Goal: Task Accomplishment & Management: Use online tool/utility

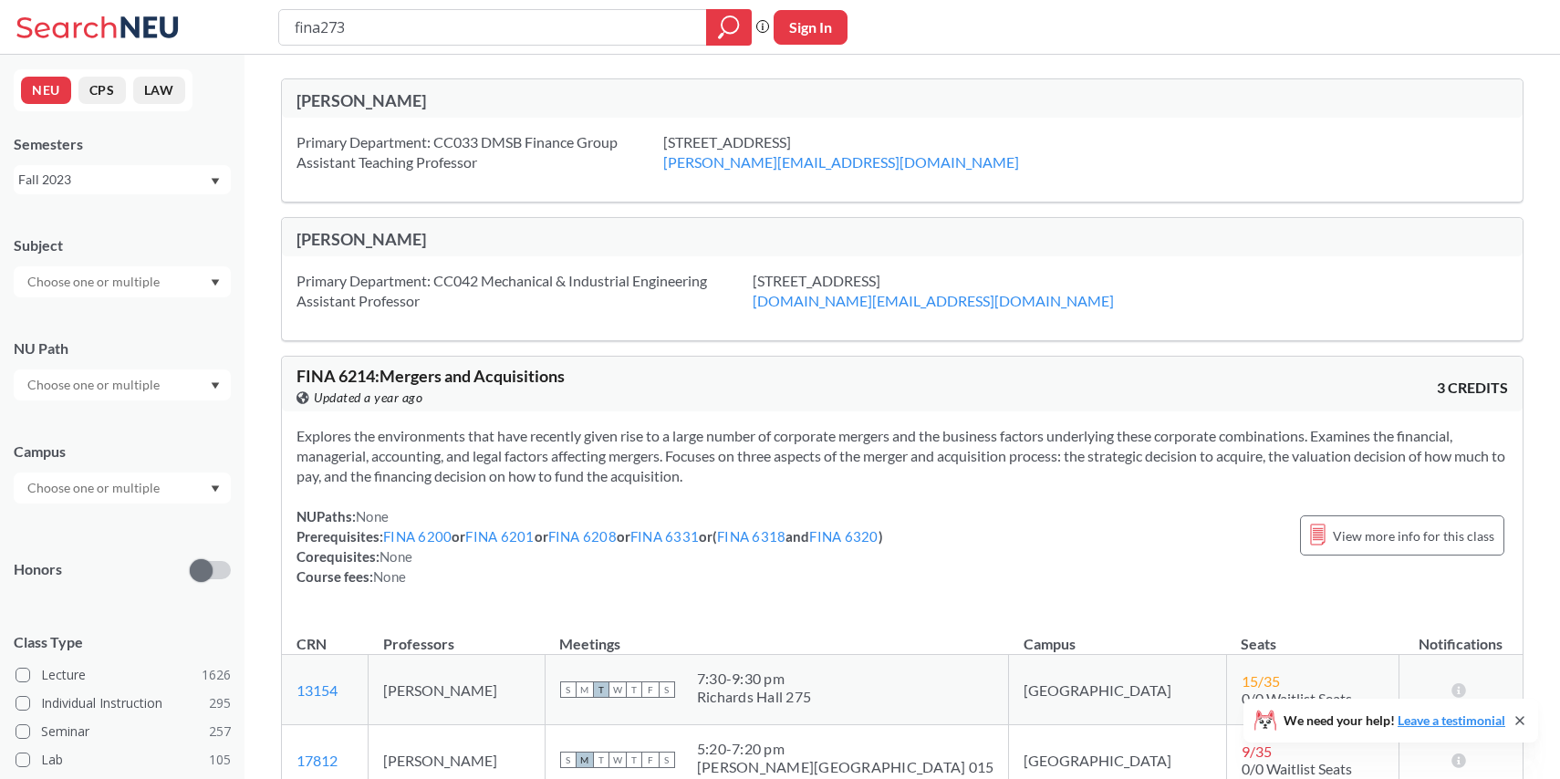
type input "fina2730"
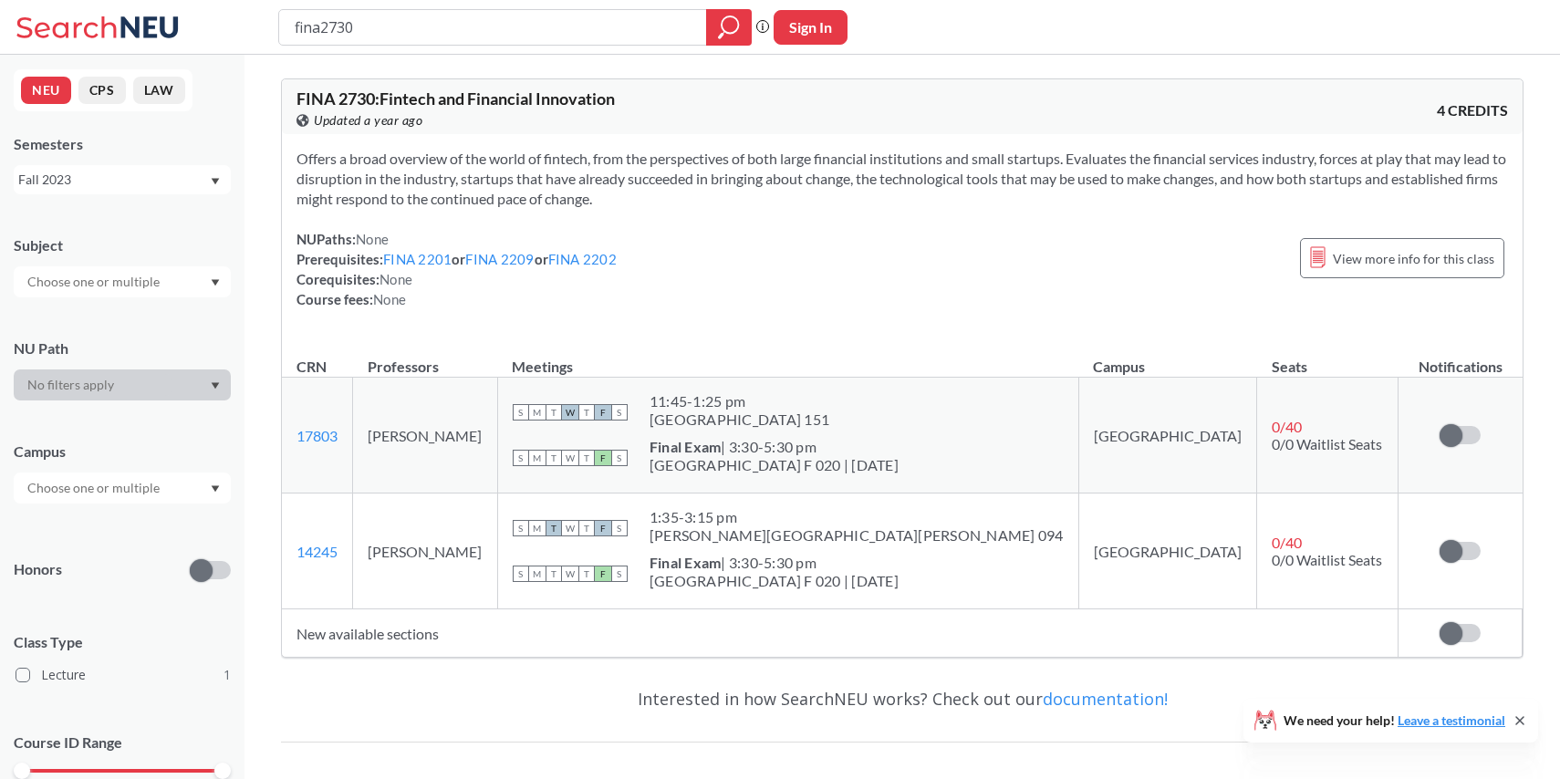
click at [836, 30] on button "Sign In" at bounding box center [811, 27] width 74 height 35
select select "US"
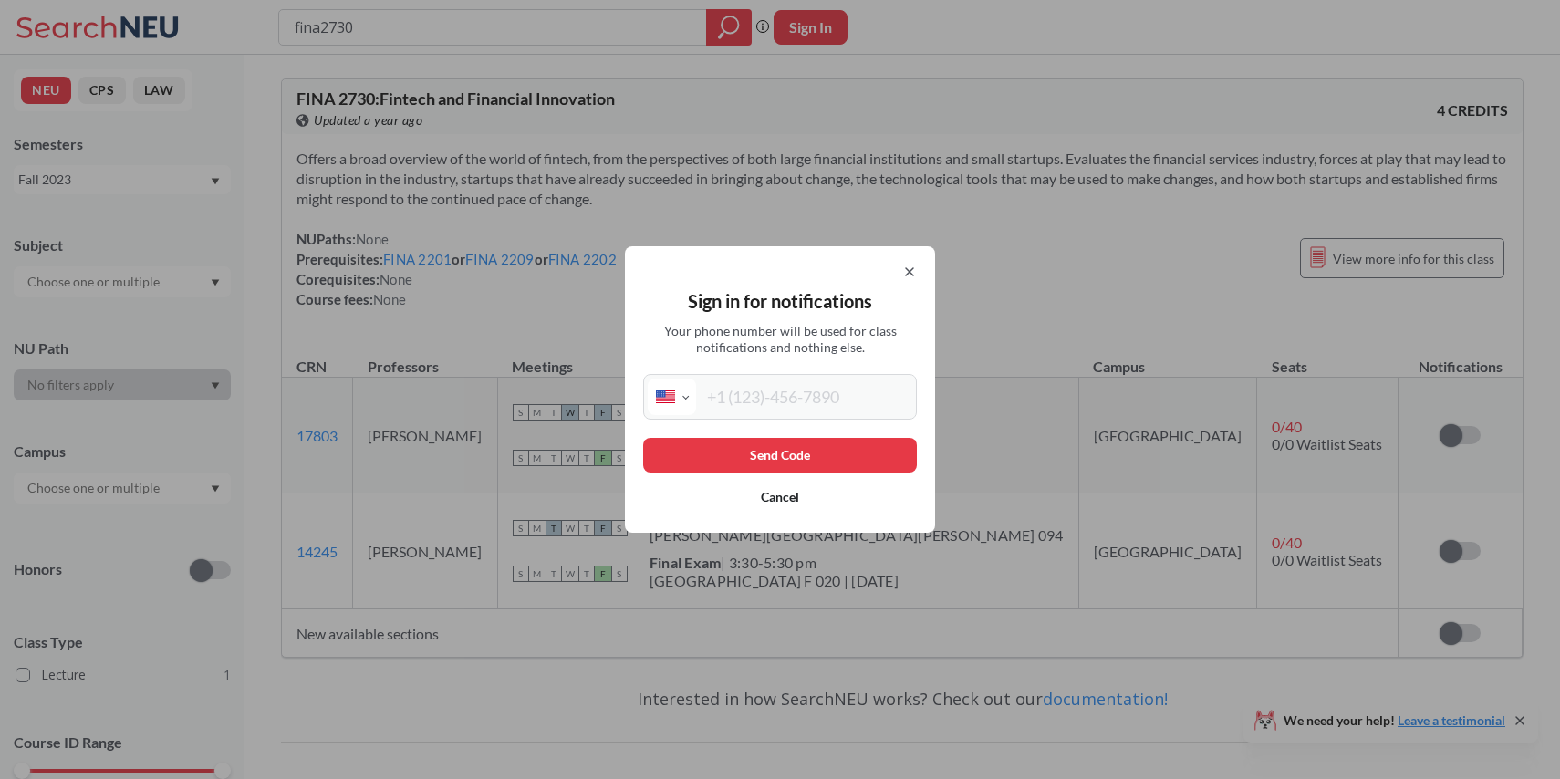
click at [818, 414] on input "tel" at bounding box center [804, 397] width 216 height 36
type input "[PHONE_NUMBER]"
click at [811, 457] on button "Send Code" at bounding box center [780, 455] width 274 height 35
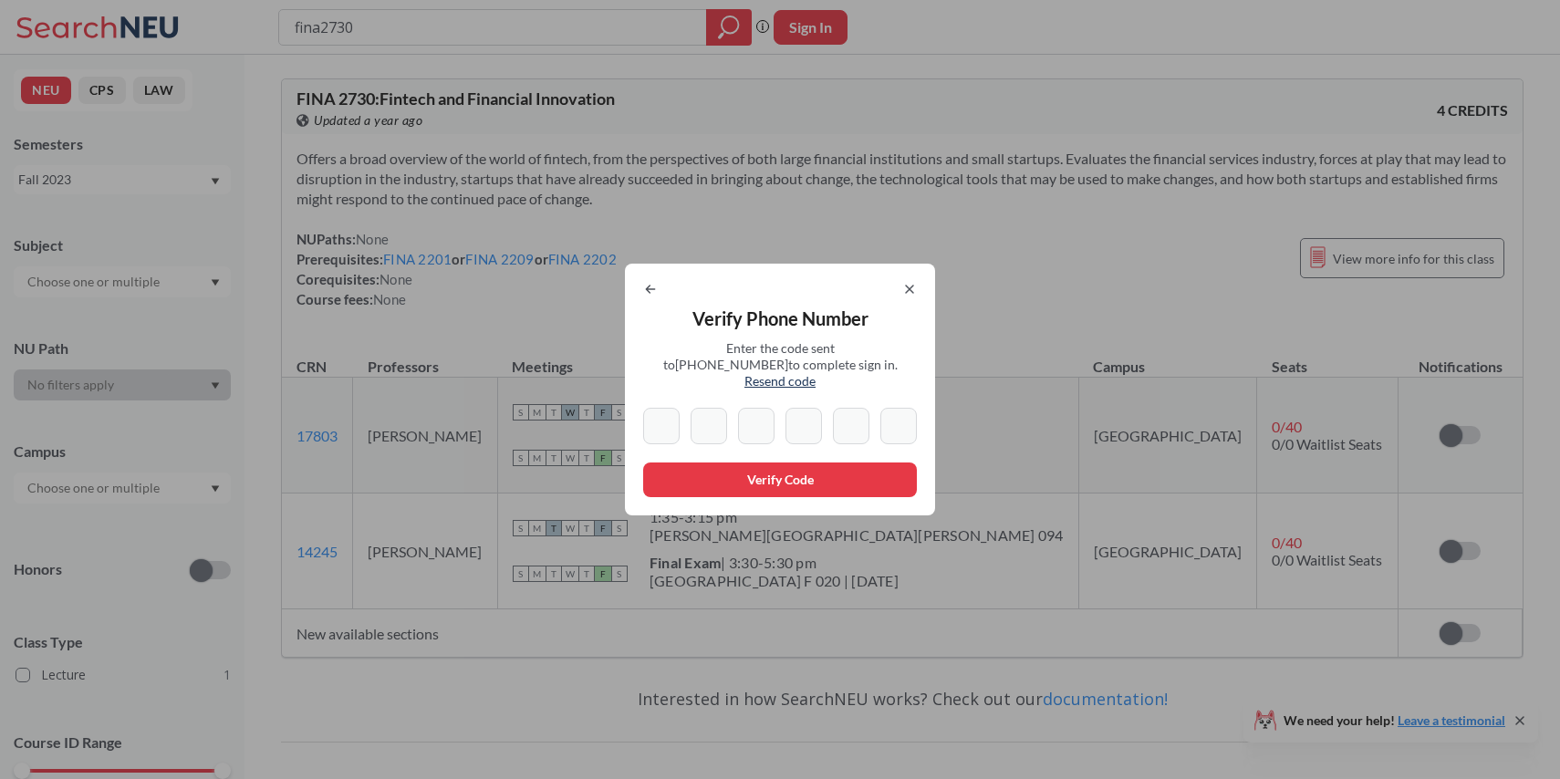
click at [670, 414] on input at bounding box center [661, 426] width 36 height 36
type input "5"
type input "9"
type input "6"
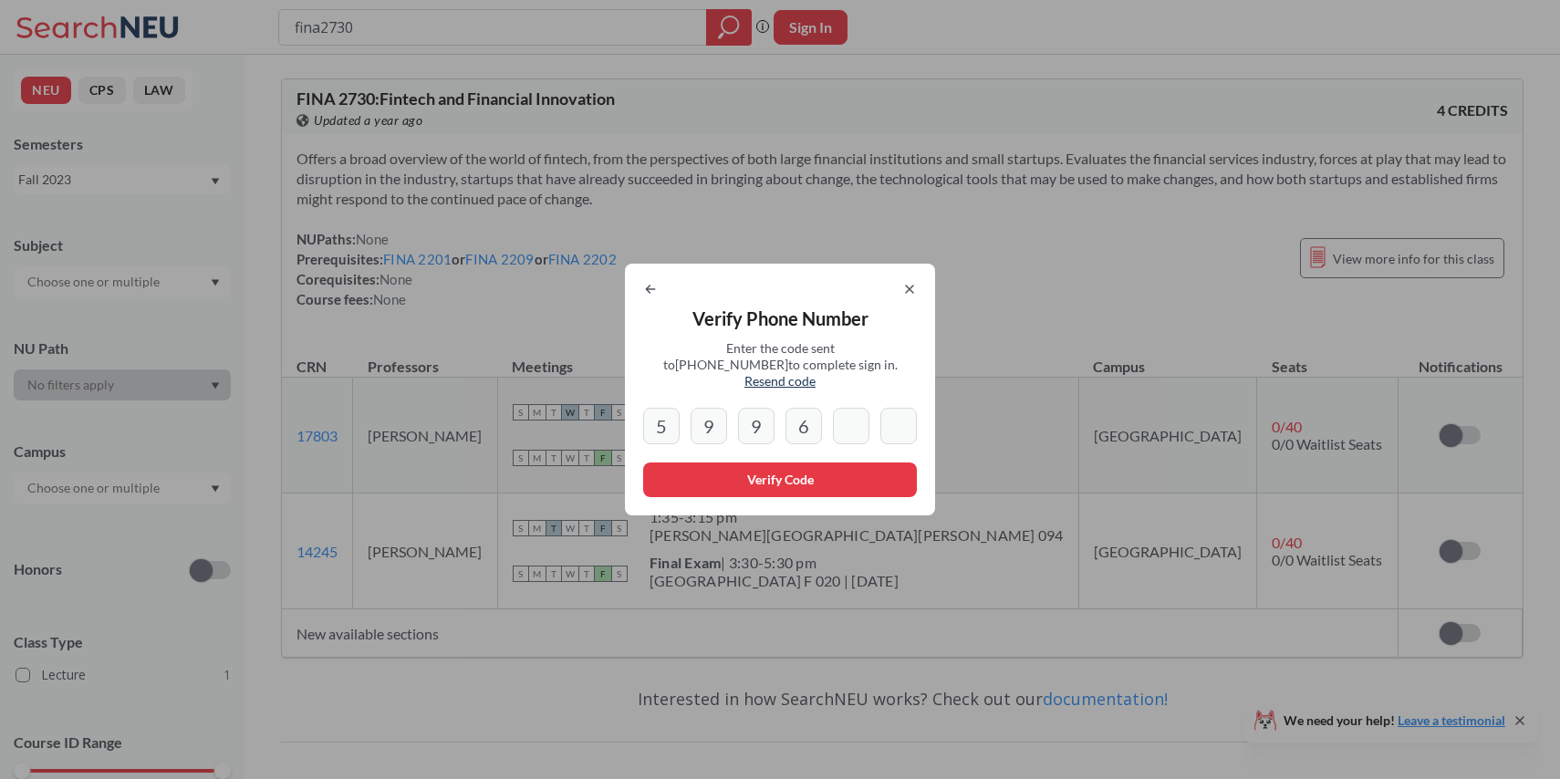
type input "4"
type input "3"
click at [686, 484] on button "Verify Code" at bounding box center [780, 480] width 274 height 35
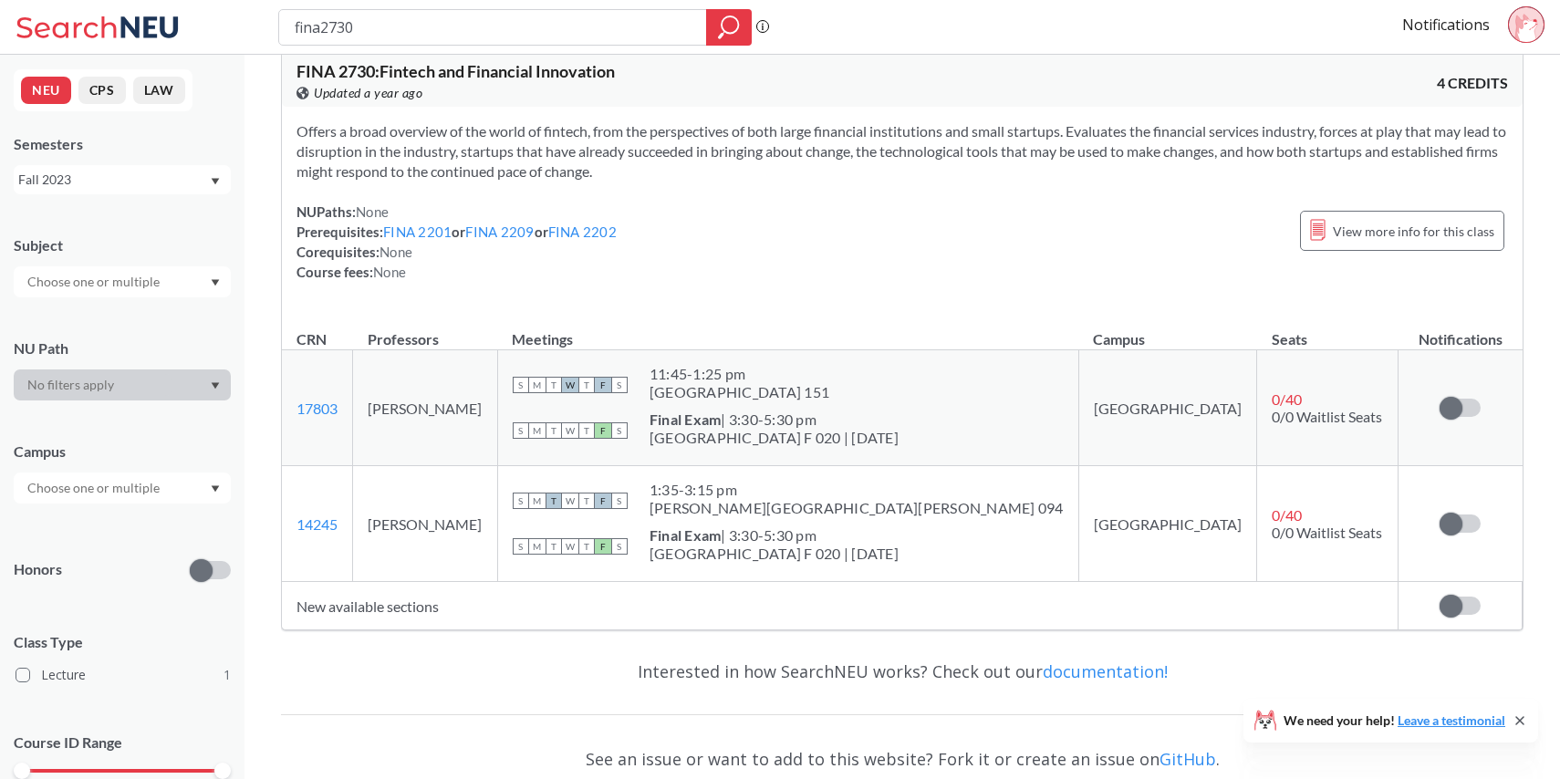
scroll to position [31, 0]
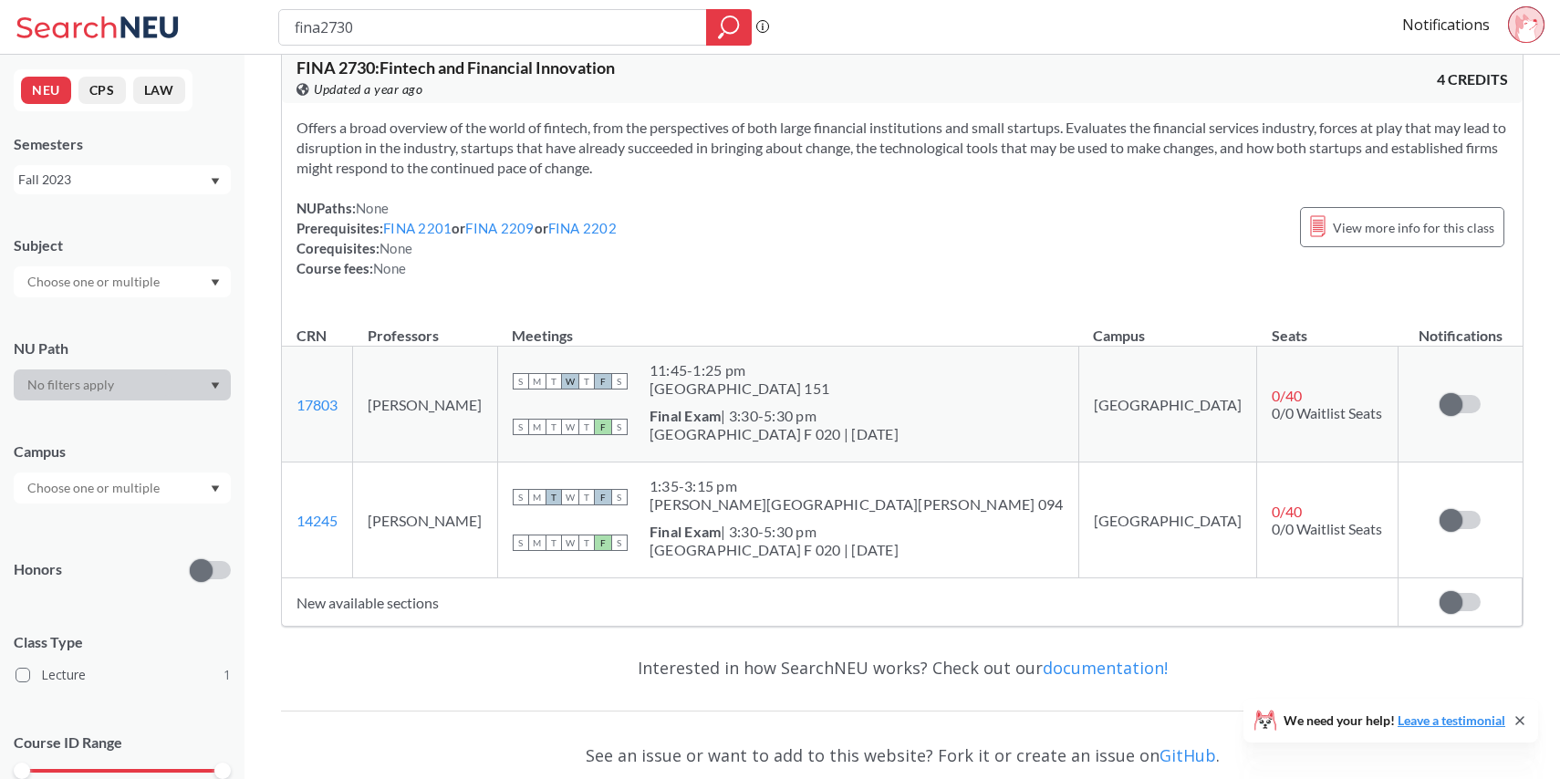
click at [411, 605] on td "New available sections" at bounding box center [840, 602] width 1117 height 48
click at [1458, 517] on span at bounding box center [1451, 520] width 23 height 23
click at [1440, 511] on input "checkbox" at bounding box center [1440, 511] width 0 height 0
click at [1462, 419] on td "Subscribe to notifications for this section" at bounding box center [1461, 405] width 124 height 116
click at [1462, 405] on label at bounding box center [1460, 404] width 41 height 18
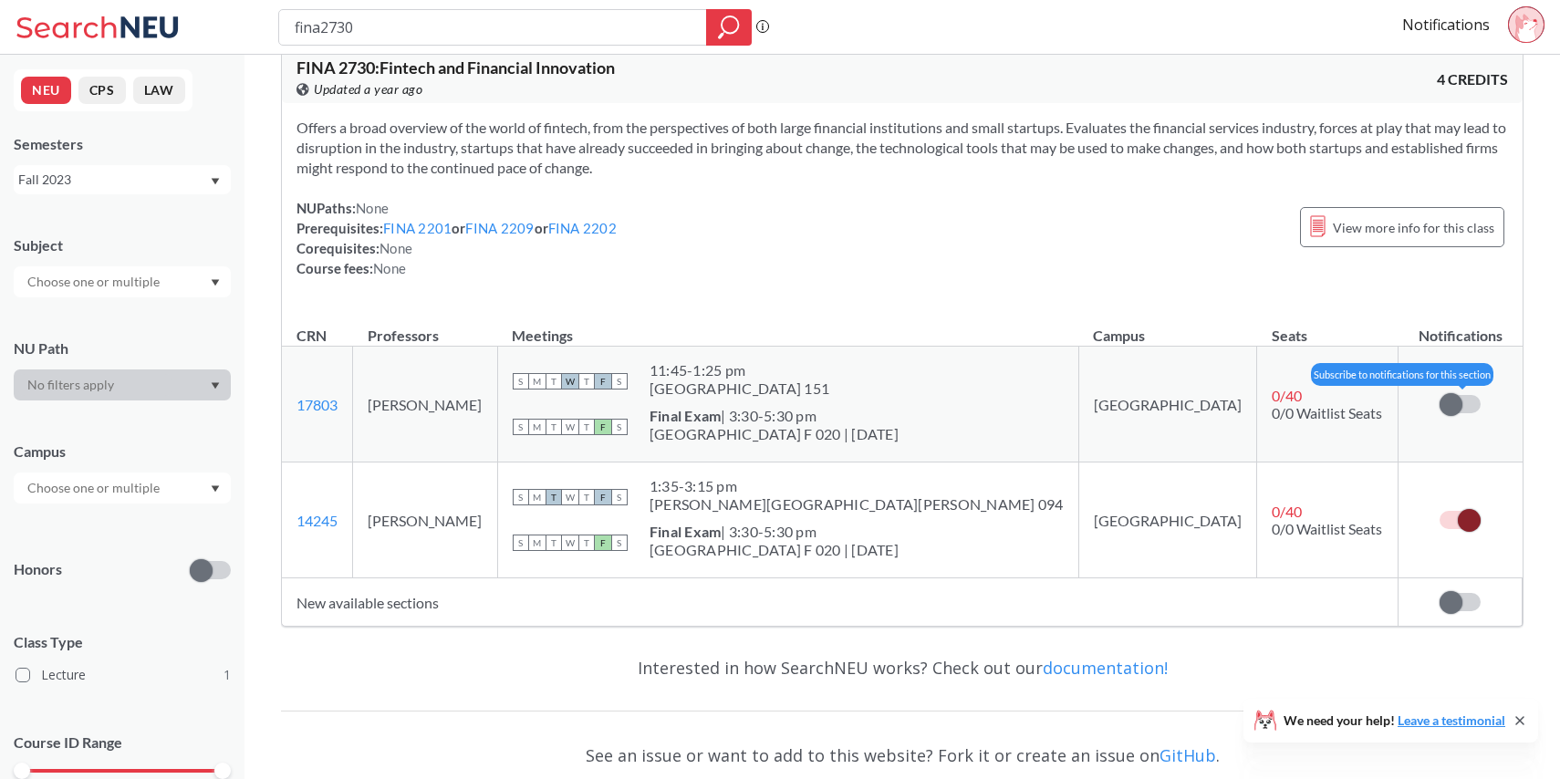
click at [1440, 395] on input "checkbox" at bounding box center [1440, 395] width 0 height 0
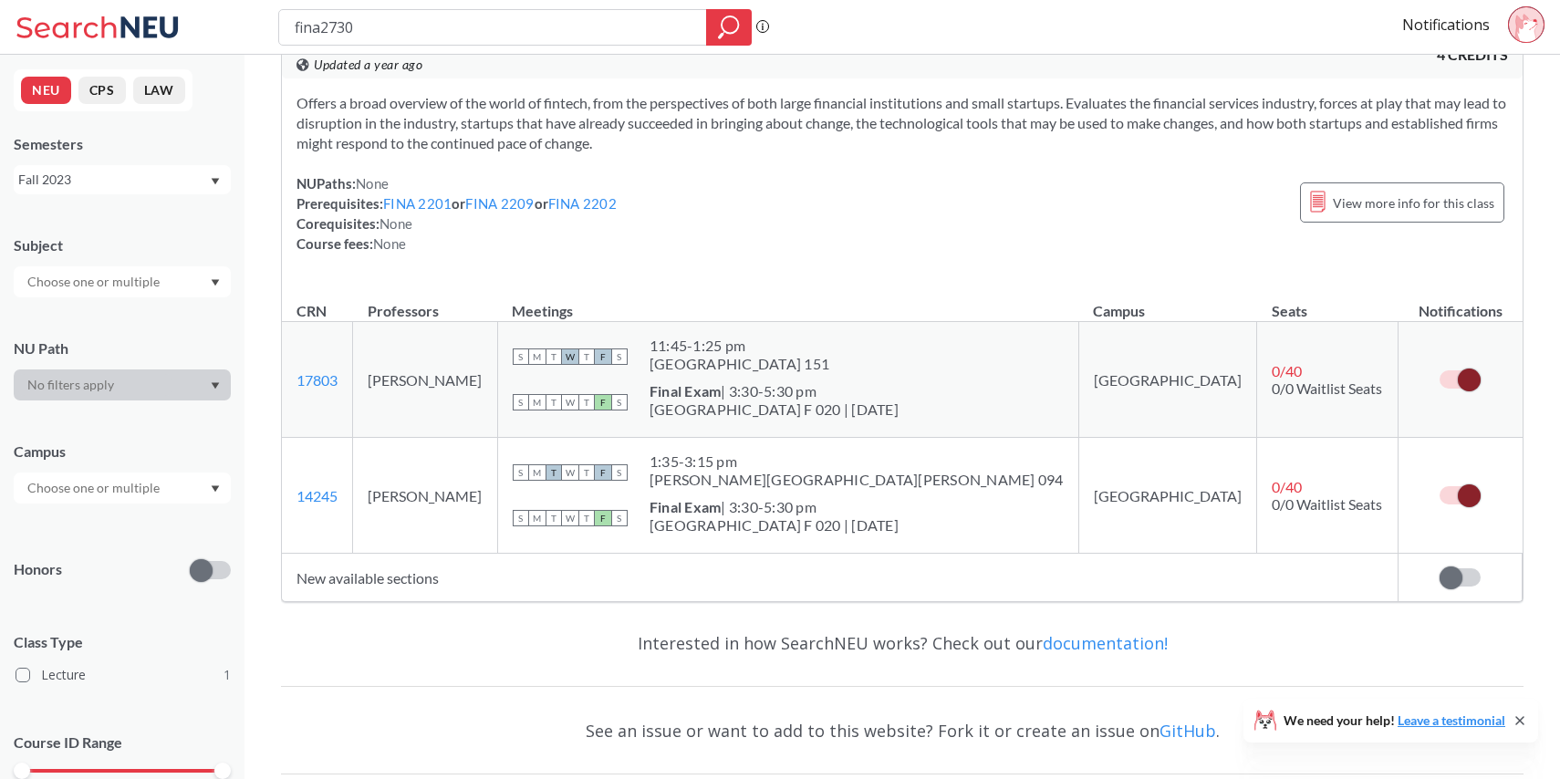
scroll to position [0, 0]
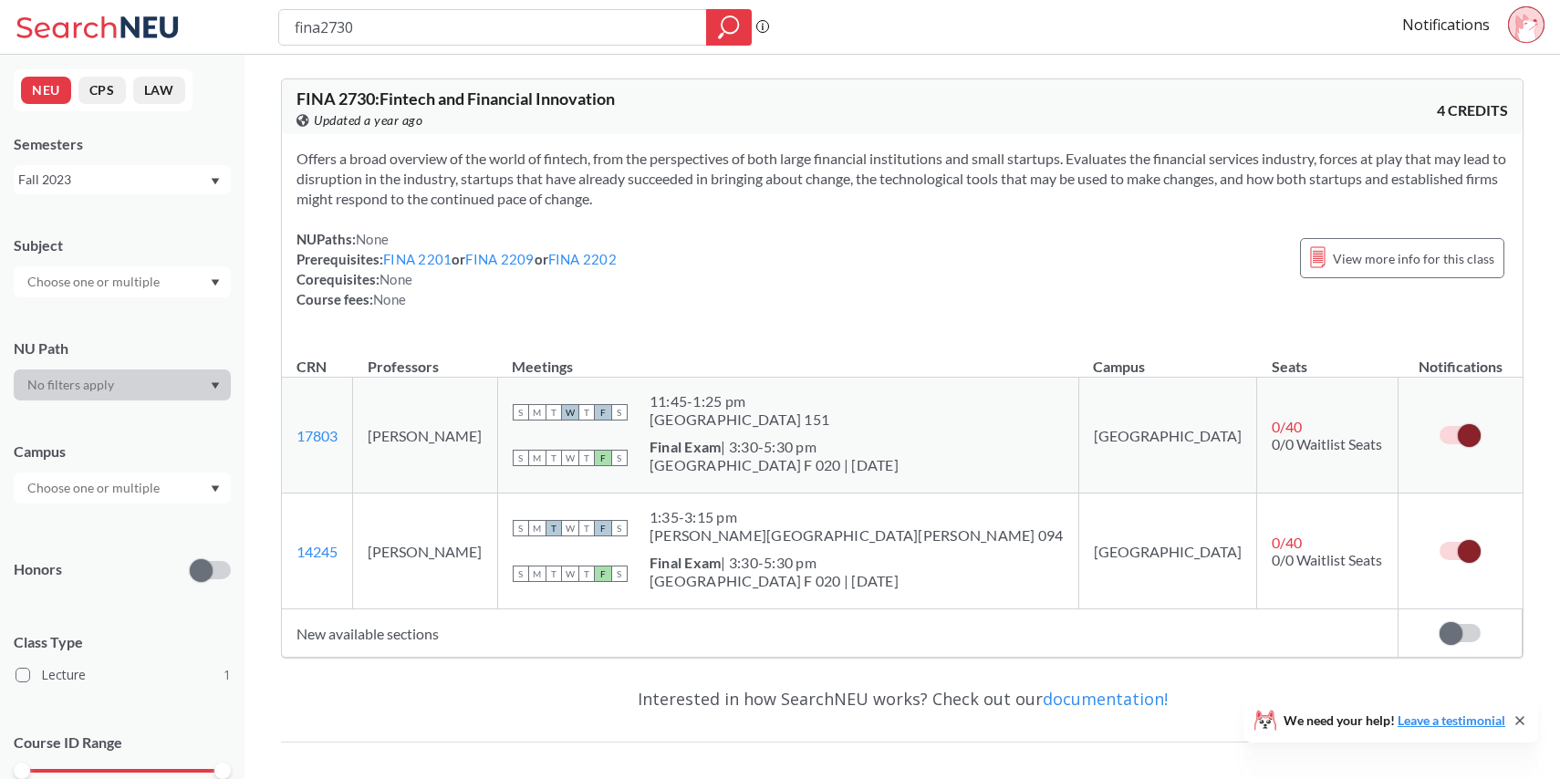
click at [1465, 632] on label at bounding box center [1460, 633] width 41 height 18
click at [1440, 624] on input "checkbox" at bounding box center [1440, 624] width 0 height 0
click at [469, 42] on div "fina2730" at bounding box center [514, 27] width 473 height 36
click at [461, 35] on input "fina2730" at bounding box center [493, 27] width 400 height 31
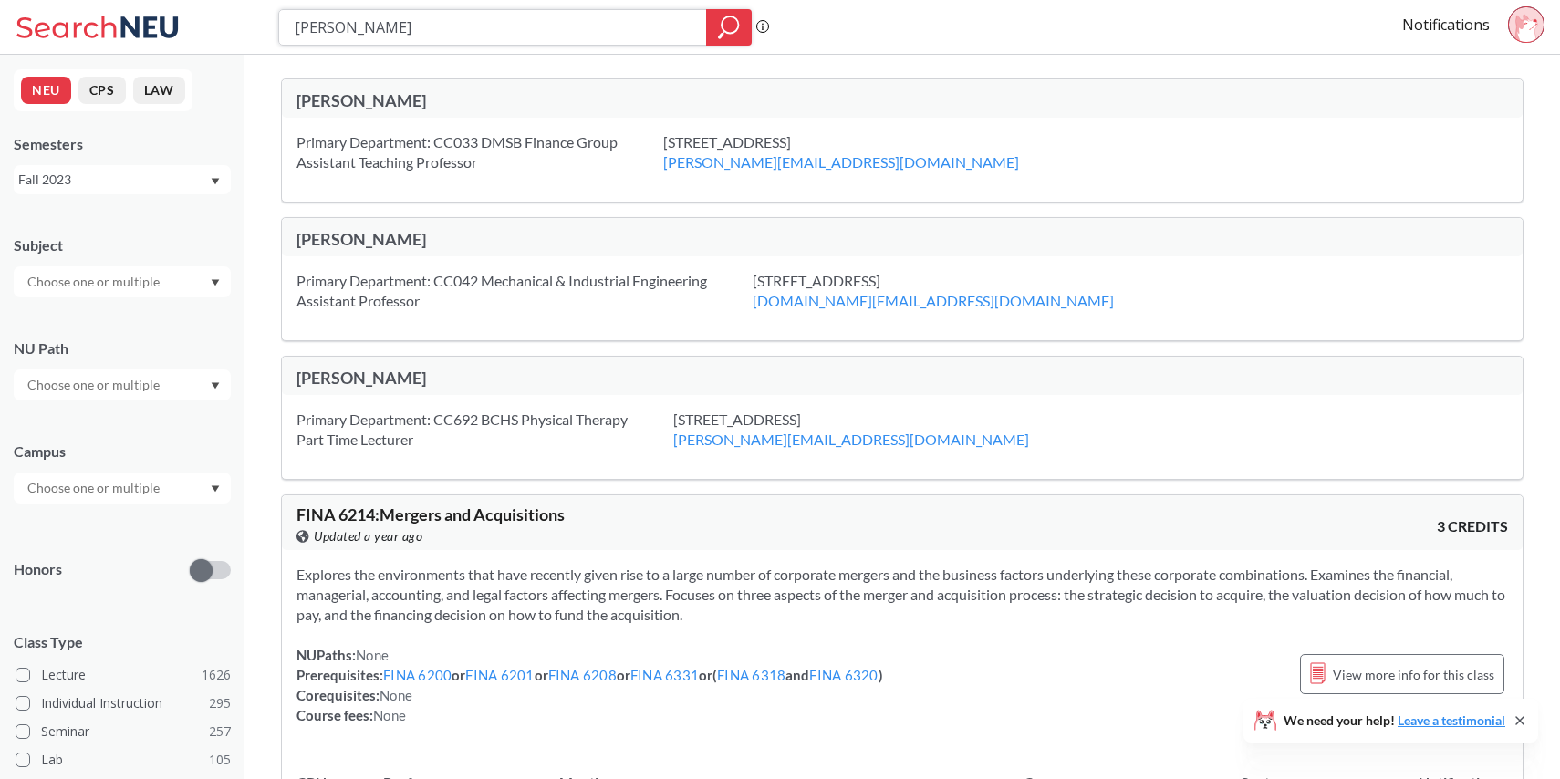
type input "[PERSON_NAME]"
